Goal: Task Accomplishment & Management: Manage account settings

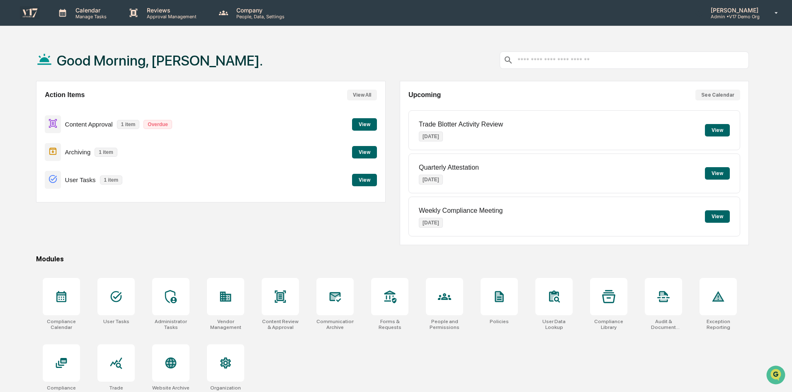
click at [753, 15] on p "Admin • V17 Demo Org" at bounding box center [733, 17] width 58 height 6
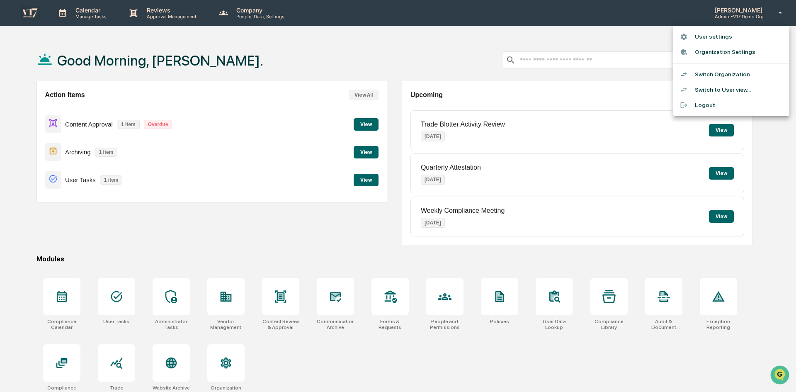
click at [110, 296] on div at bounding box center [398, 196] width 796 height 392
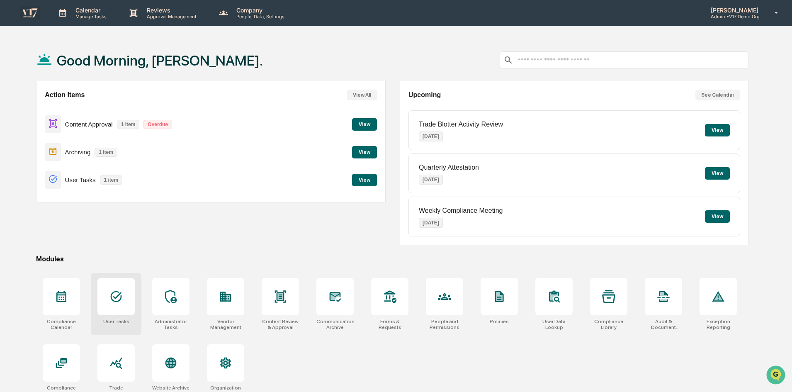
click at [118, 297] on icon at bounding box center [115, 296] width 13 height 13
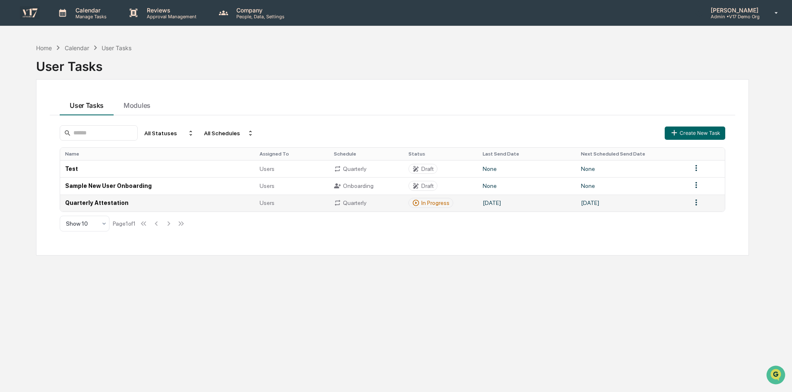
click at [134, 199] on td "Quarterly Attestation" at bounding box center [157, 202] width 194 height 17
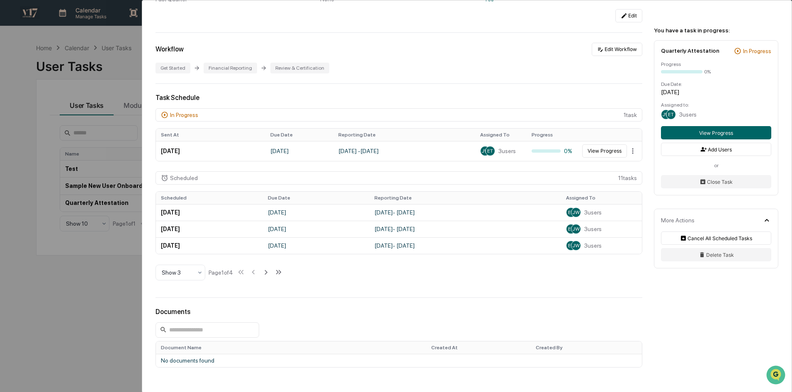
scroll to position [166, 0]
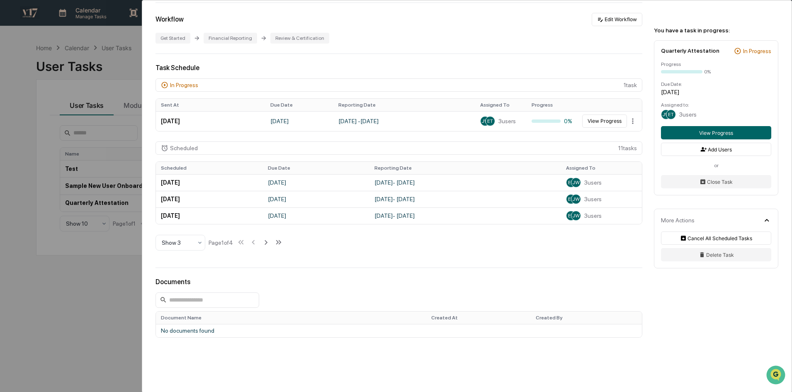
click at [70, 301] on div "User Tasks Quarterly Attestation Quarterly Attestation Active No description De…" at bounding box center [396, 196] width 792 height 392
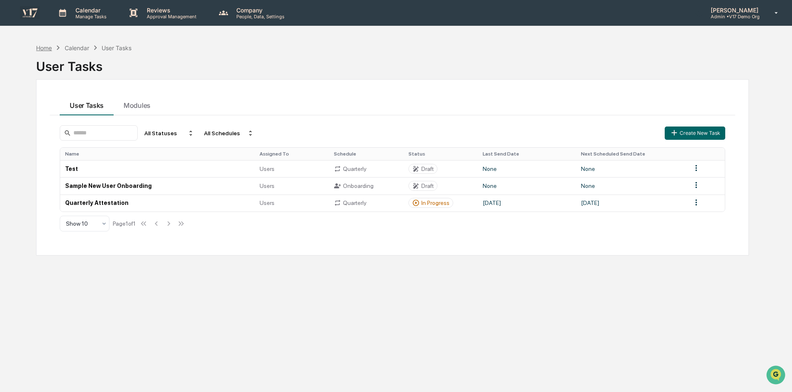
click at [46, 47] on div "Home" at bounding box center [44, 47] width 16 height 7
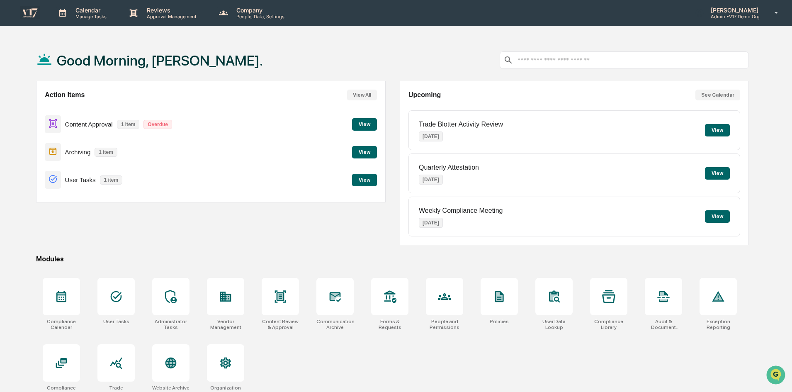
click at [373, 174] on button "View" at bounding box center [364, 180] width 25 height 12
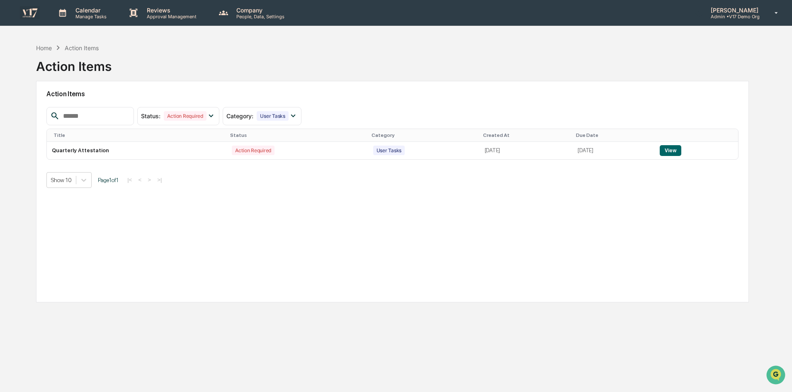
click at [709, 19] on div "Jessica Watanapun Admin • V17 Demo Org" at bounding box center [738, 13] width 105 height 26
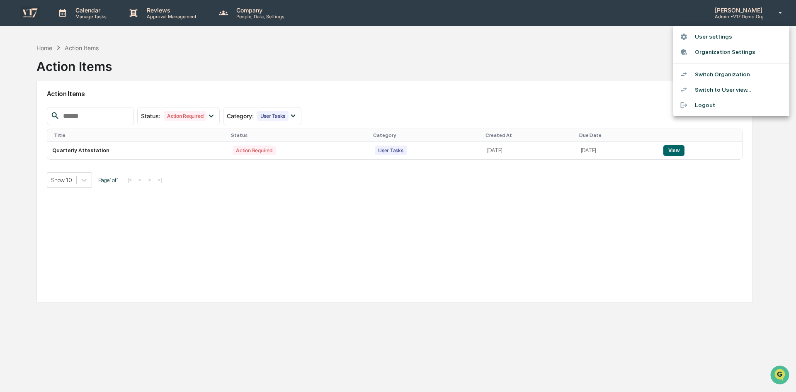
click at [702, 87] on li "Switch to User view..." at bounding box center [731, 89] width 116 height 15
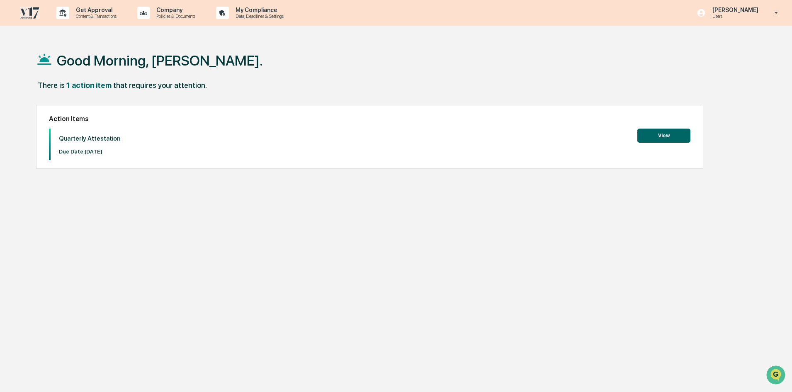
click at [659, 135] on button "View" at bounding box center [663, 135] width 53 height 14
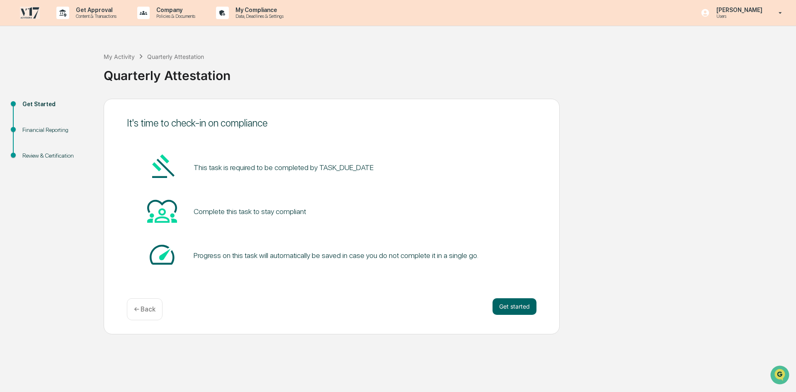
click at [66, 129] on div "Financial Reporting" at bounding box center [56, 130] width 68 height 9
click at [510, 304] on button "Get started" at bounding box center [514, 306] width 44 height 17
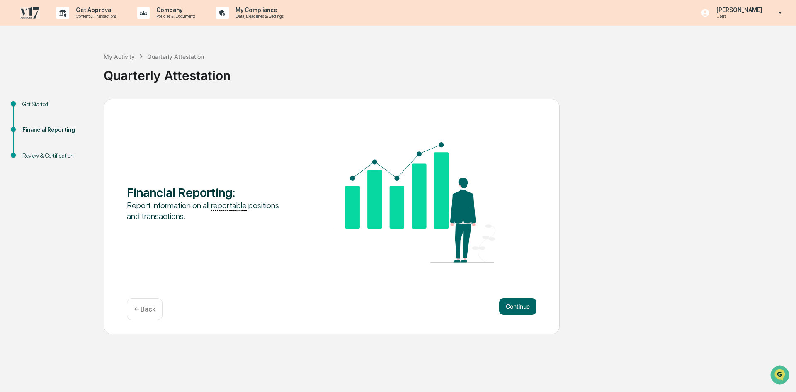
click at [510, 304] on button "Continue" at bounding box center [517, 306] width 37 height 17
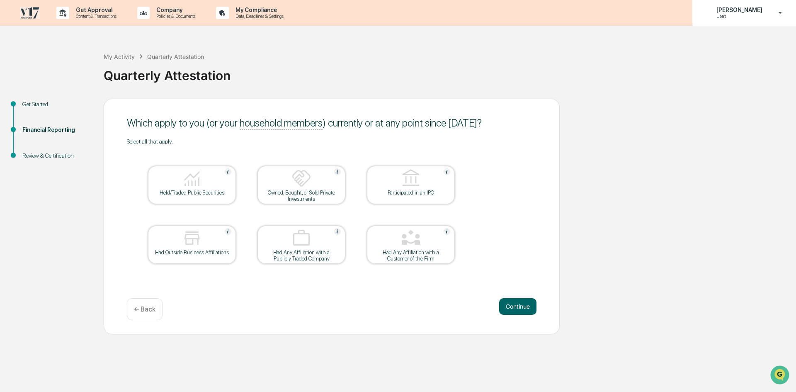
click at [740, 15] on p "Users" at bounding box center [738, 16] width 57 height 6
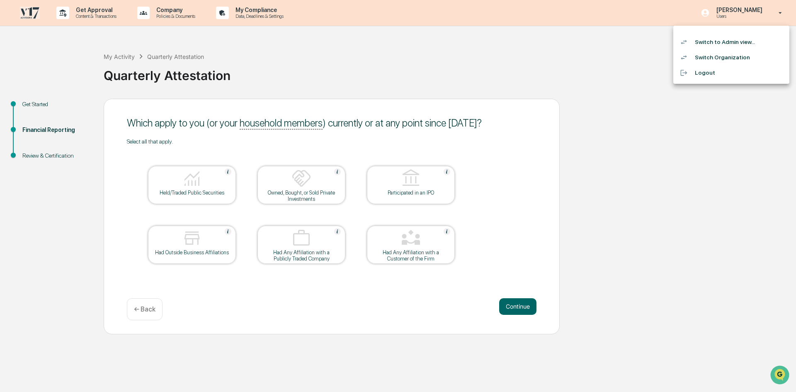
click at [713, 43] on li "Switch to Admin view..." at bounding box center [731, 41] width 116 height 15
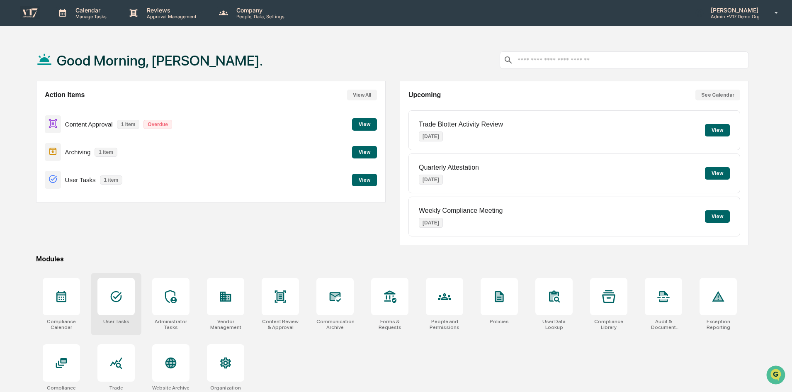
click at [121, 298] on icon at bounding box center [116, 296] width 11 height 11
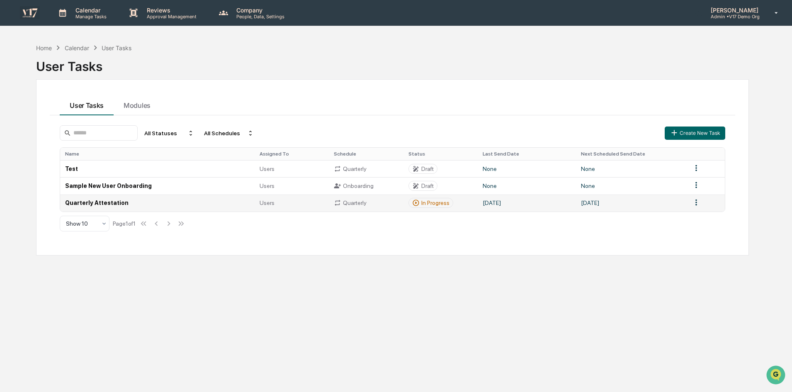
click at [695, 199] on html "Calendar Manage Tasks Reviews Approval Management Company People, Data, Setting…" at bounding box center [396, 196] width 792 height 392
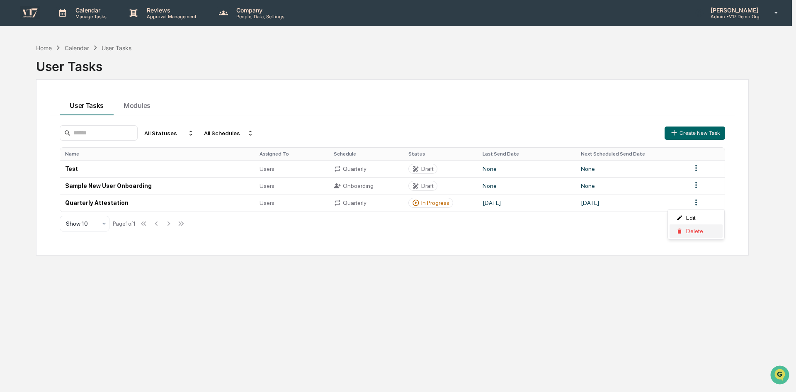
click at [695, 227] on div "Delete" at bounding box center [695, 230] width 53 height 13
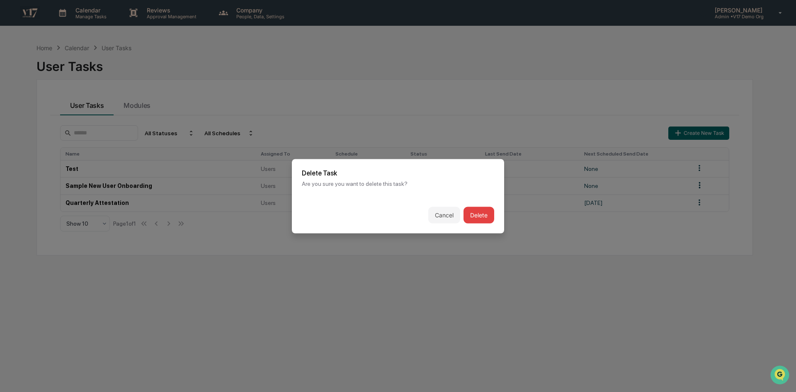
click at [468, 211] on button "Delete" at bounding box center [478, 214] width 31 height 17
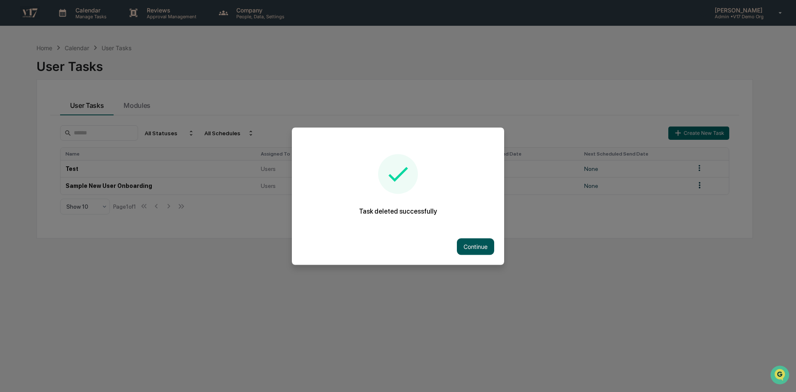
click at [475, 248] on button "Continue" at bounding box center [475, 246] width 37 height 17
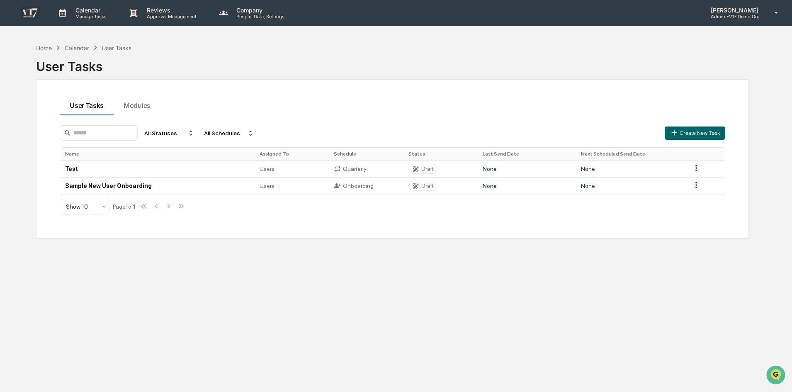
click at [78, 15] on p "Manage Tasks" at bounding box center [90, 17] width 42 height 6
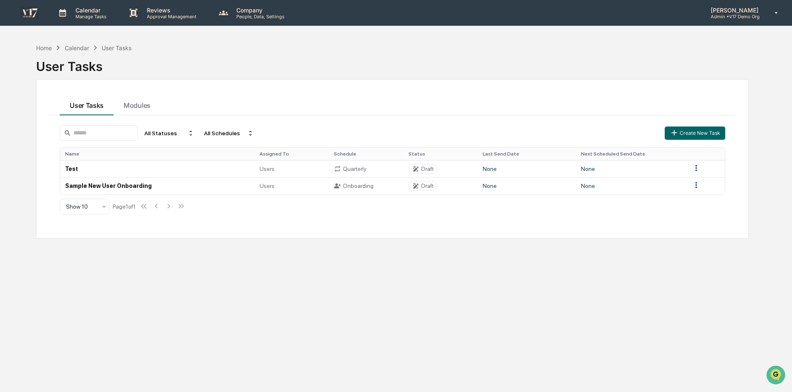
click at [256, 55] on div "User Tasks" at bounding box center [392, 63] width 712 height 22
click at [726, 16] on p "Admin • V17 Demo Org" at bounding box center [733, 17] width 58 height 6
